Goal: Check status

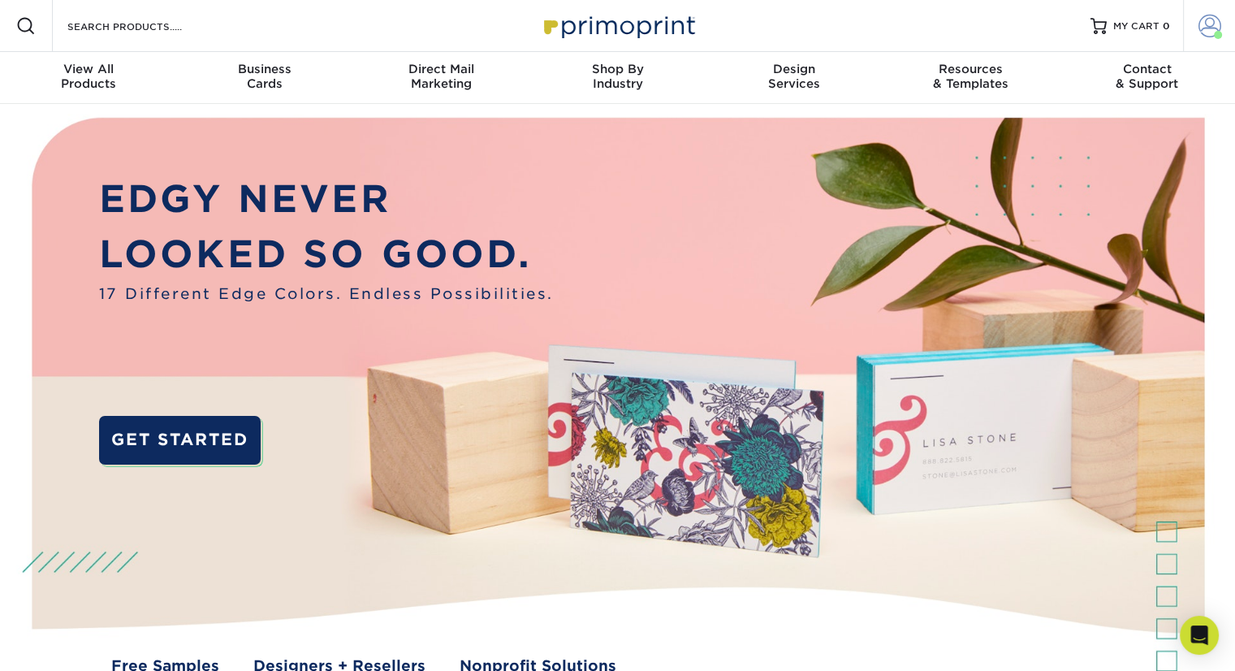
click at [1203, 31] on span at bounding box center [1210, 26] width 23 height 23
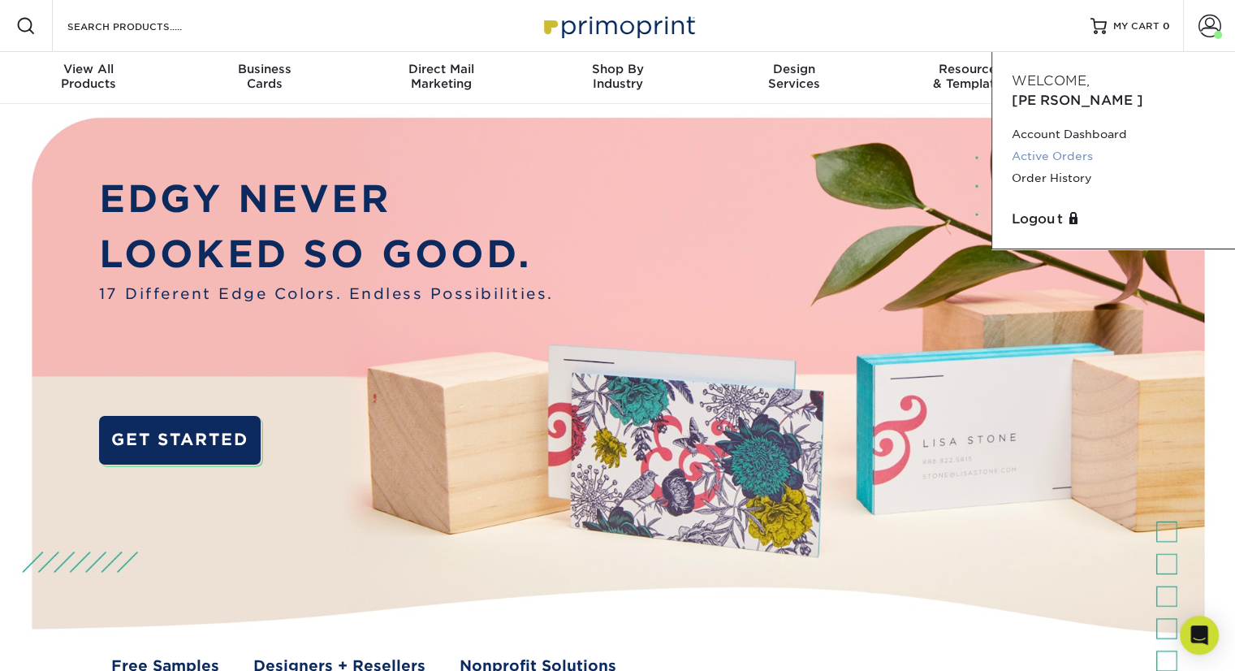
click at [1059, 145] on link "Active Orders" at bounding box center [1114, 156] width 204 height 22
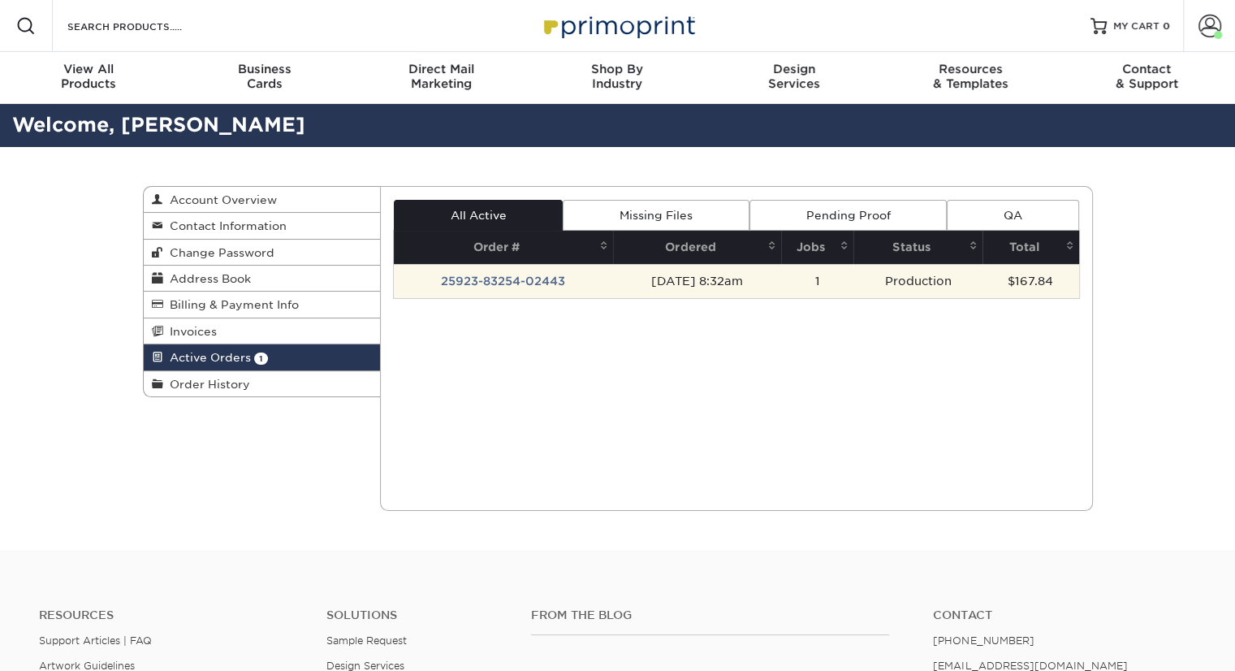
click at [676, 277] on td "[DATE] 8:32am" at bounding box center [697, 281] width 168 height 34
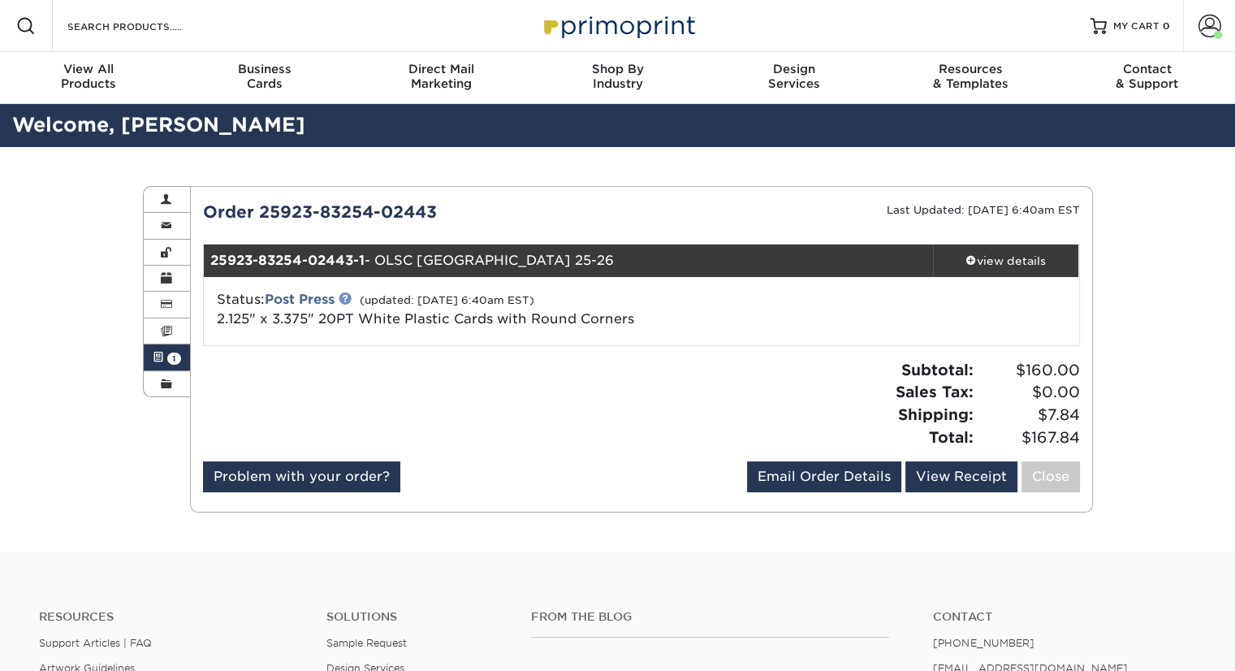
click at [348, 292] on link at bounding box center [345, 298] width 13 height 13
click at [977, 253] on div "view details" at bounding box center [1006, 261] width 146 height 16
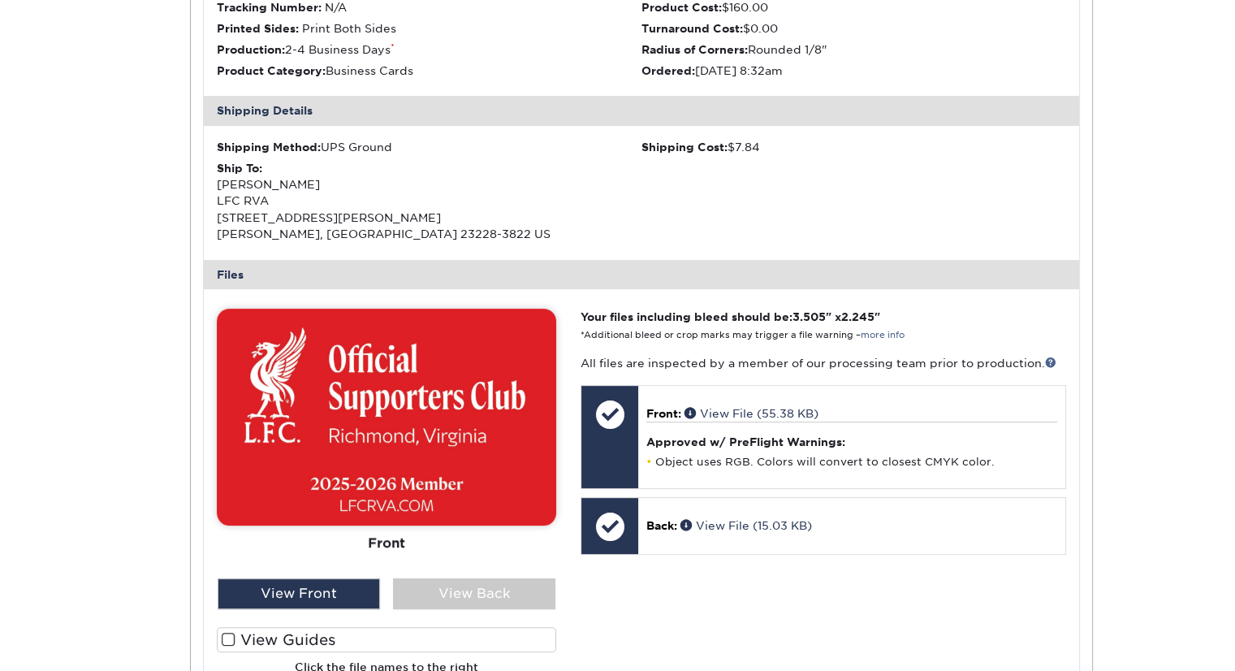
scroll to position [568, 0]
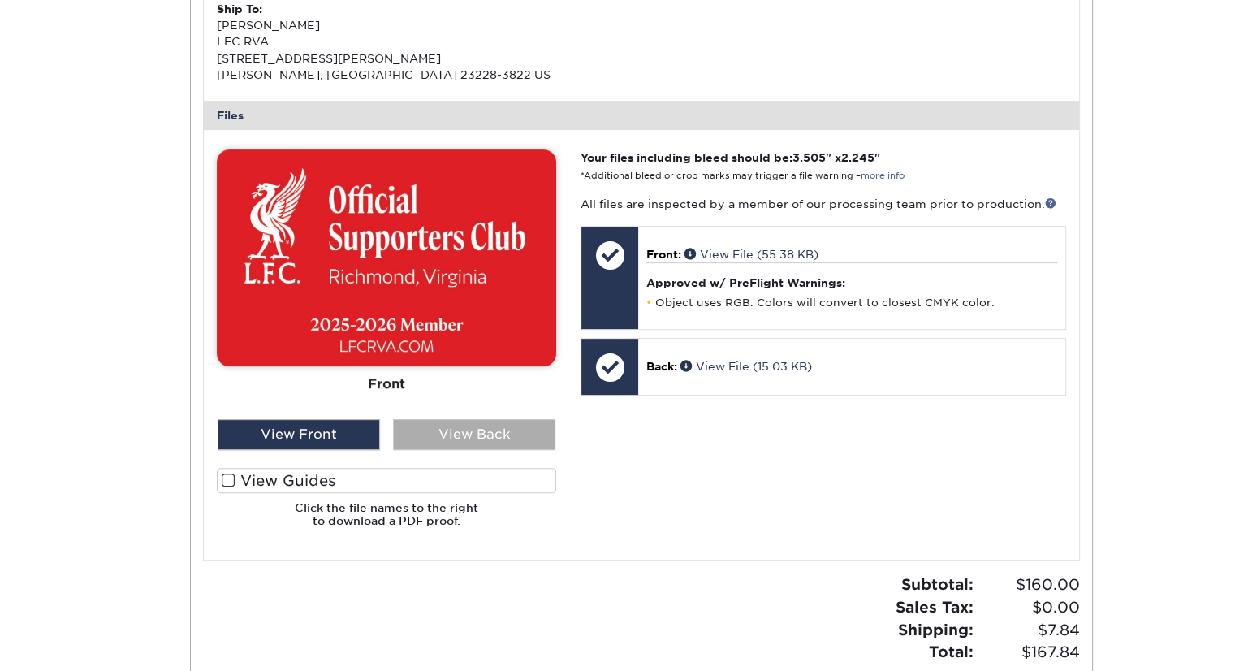
click at [501, 430] on div "View Back" at bounding box center [474, 434] width 162 height 31
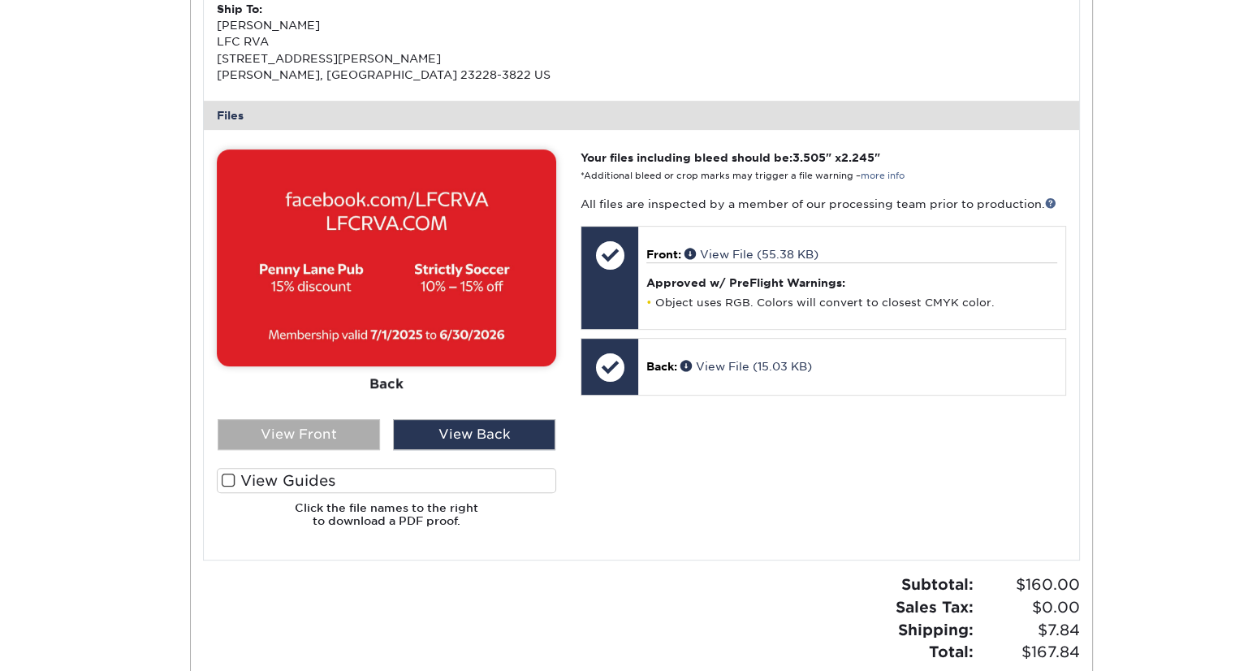
click at [313, 428] on div "View Front" at bounding box center [299, 434] width 162 height 31
